Goal: Transaction & Acquisition: Purchase product/service

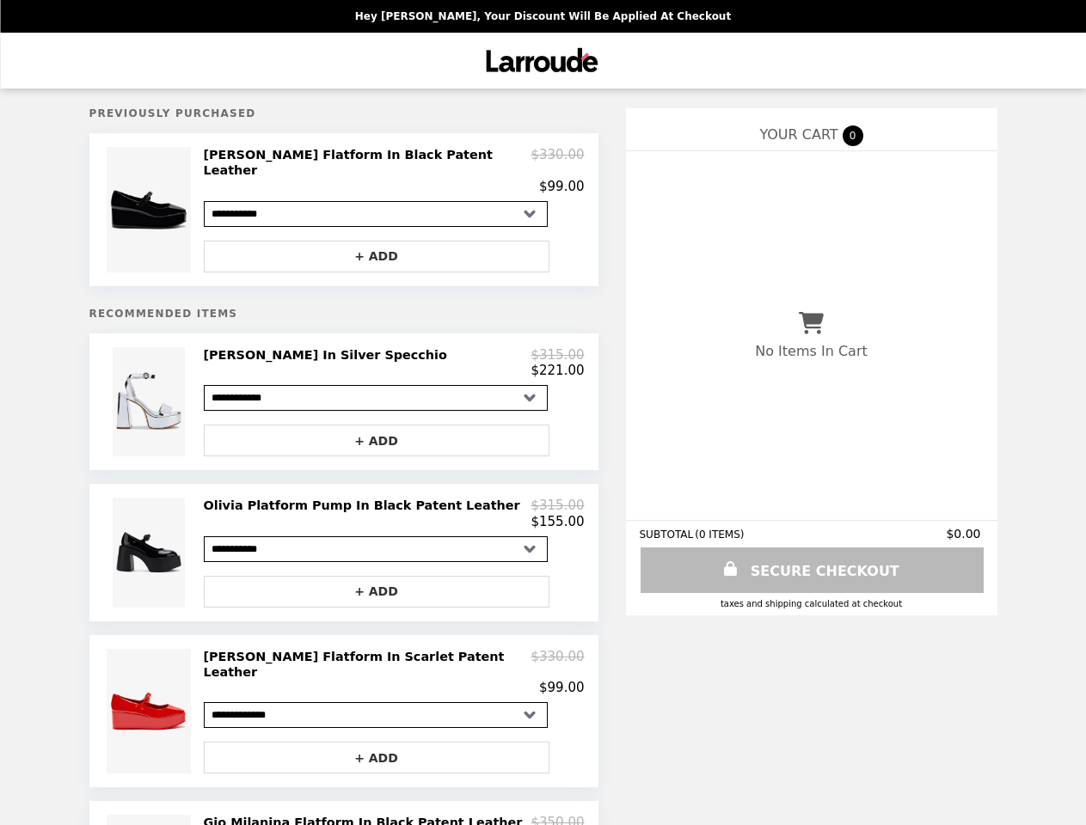
select select "**********"
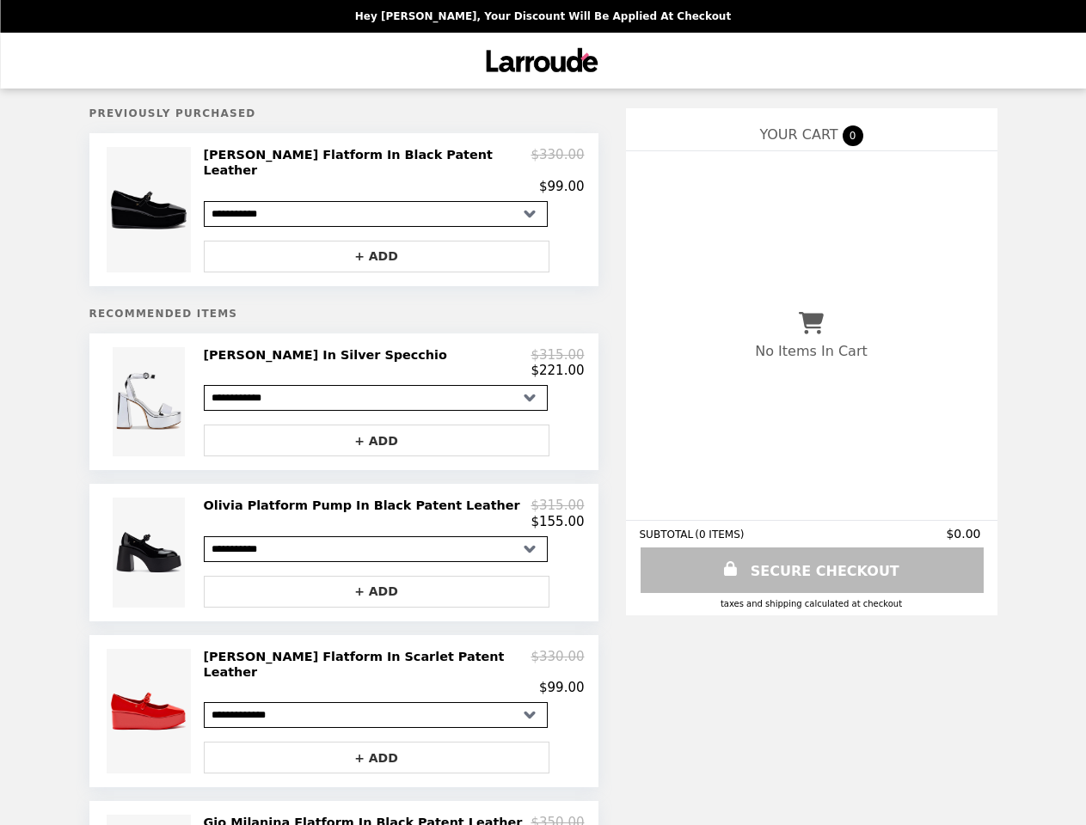
select select "**********"
click at [151, 205] on img at bounding box center [151, 210] width 88 height 126
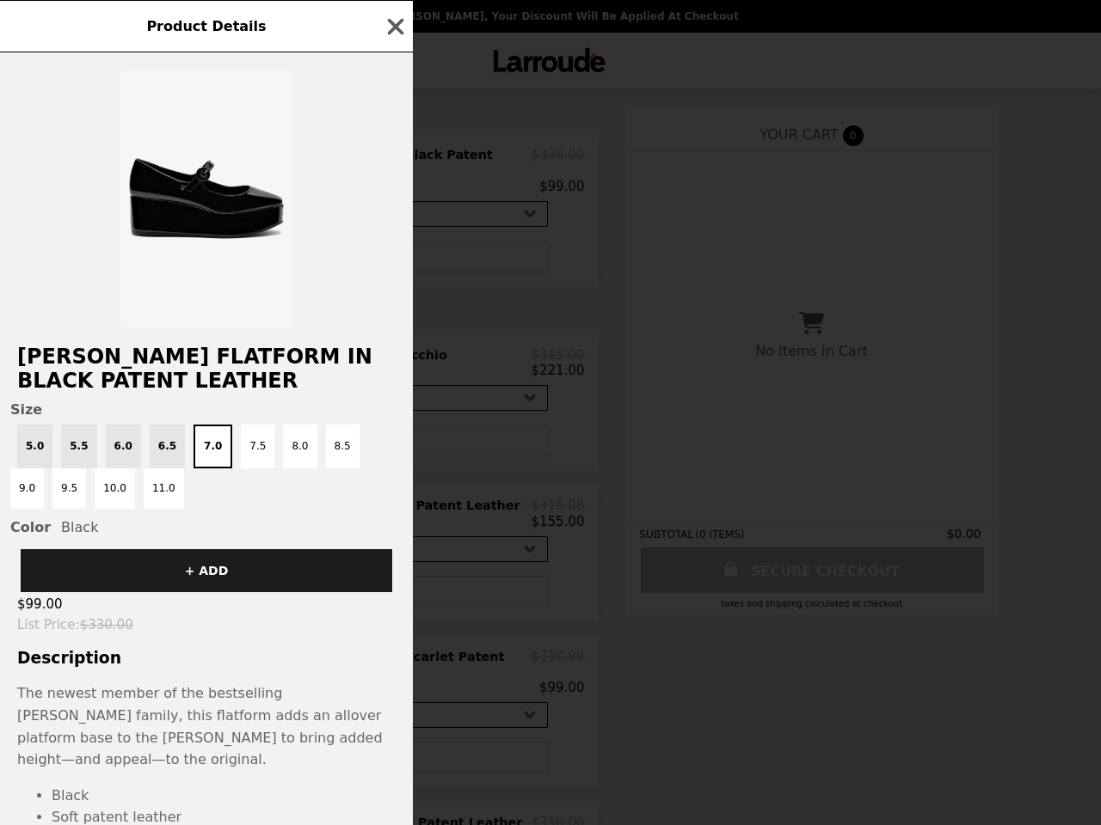
click at [377, 245] on div "Product Details [PERSON_NAME] Flatform In Black Patent Leather Size 5.0 5.5 6.0…" at bounding box center [550, 412] width 1101 height 825
